Goal: Find specific page/section: Find specific page/section

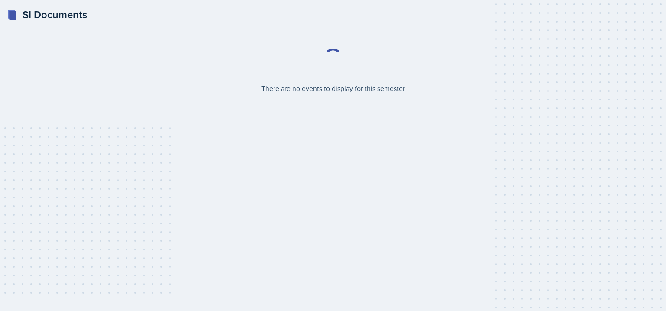
select select "2bed604d-1099-4043-b1bc-2365e8740244"
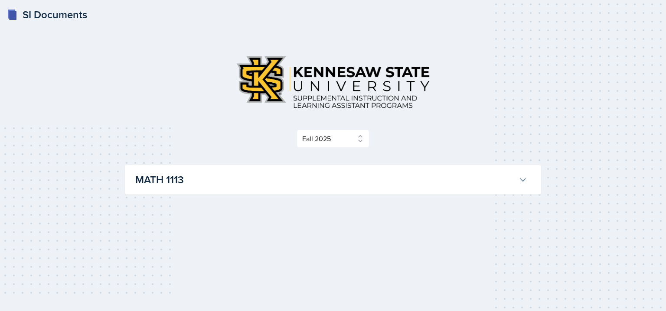
click at [511, 185] on h3 "MATH 1113" at bounding box center [325, 180] width 380 height 16
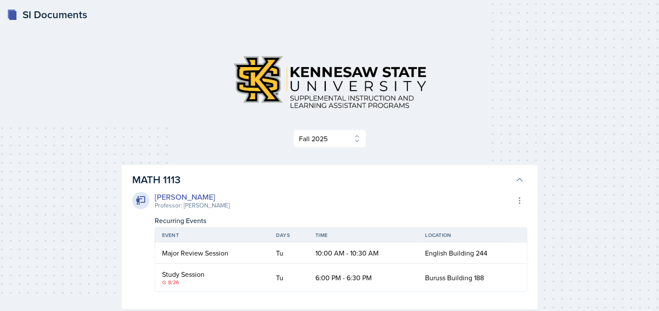
scroll to position [53, 0]
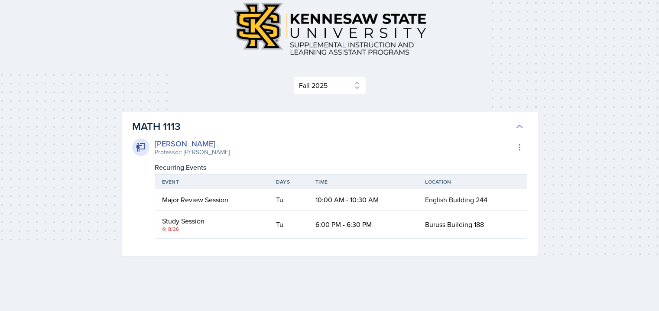
click at [520, 124] on icon at bounding box center [519, 126] width 9 height 9
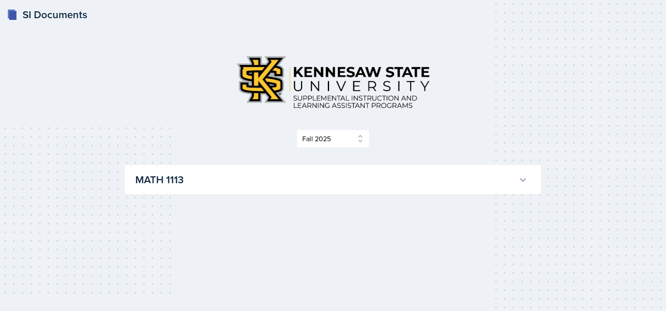
click at [520, 182] on icon at bounding box center [522, 180] width 9 height 9
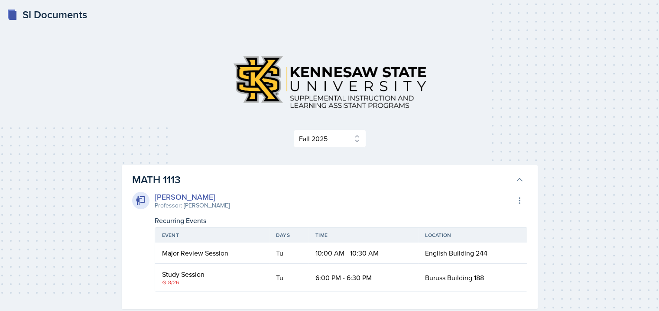
scroll to position [53, 0]
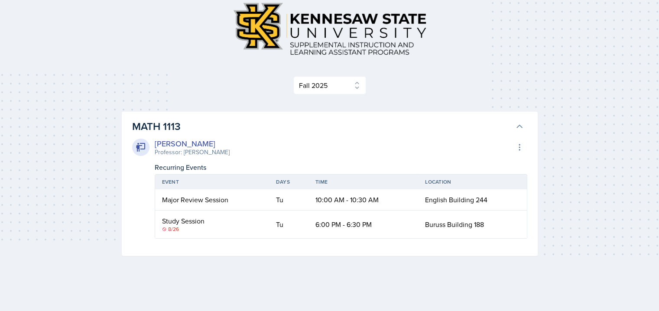
click at [521, 125] on icon at bounding box center [519, 126] width 9 height 9
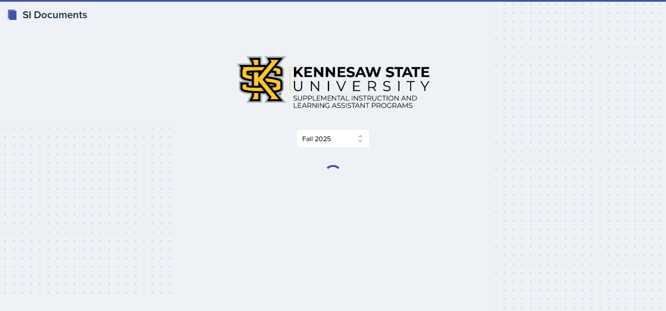
select select "2bed604d-1099-4043-b1bc-2365e8740244"
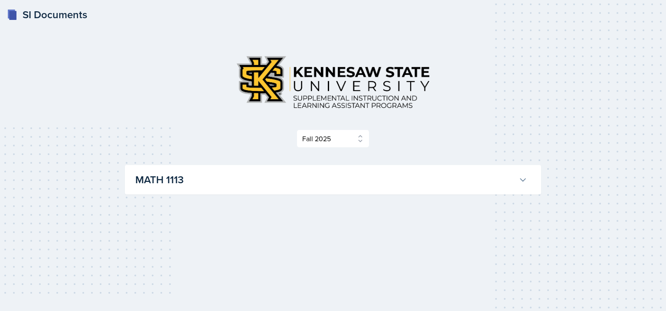
click at [513, 175] on h3 "MATH 1113" at bounding box center [325, 180] width 380 height 16
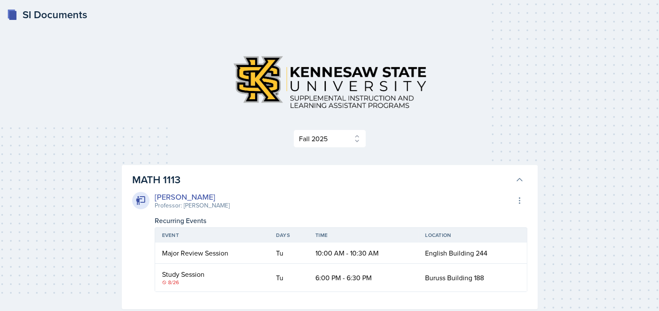
click at [12, 13] on rect at bounding box center [12, 15] width 7 height 9
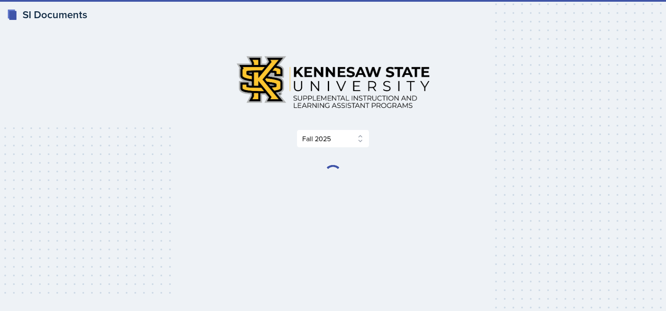
select select "2bed604d-1099-4043-b1bc-2365e8740244"
